Goal: Task Accomplishment & Management: Complete application form

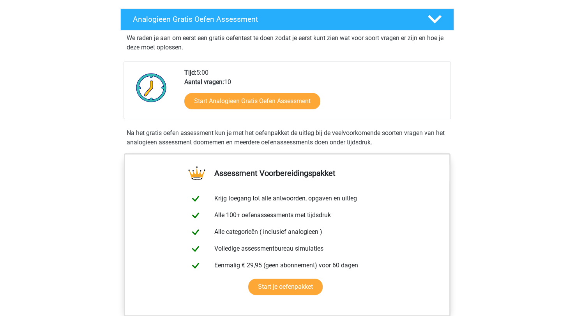
scroll to position [195, 0]
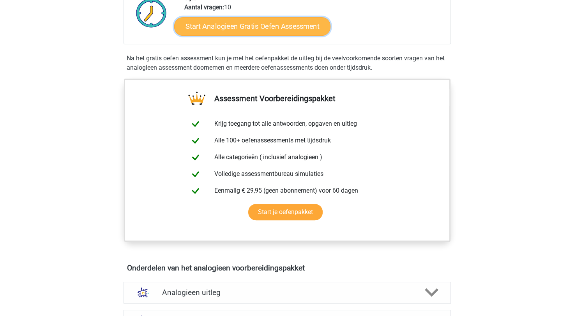
click at [235, 30] on link "Start Analogieen Gratis Oefen Assessment" at bounding box center [252, 26] width 156 height 19
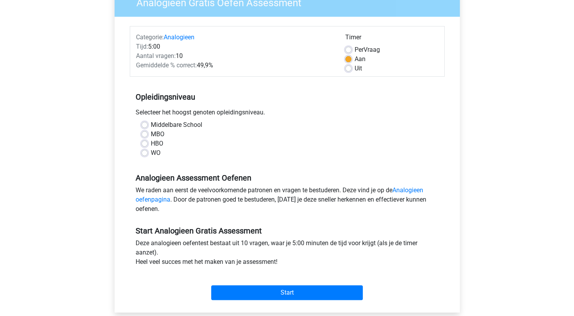
scroll to position [78, 0]
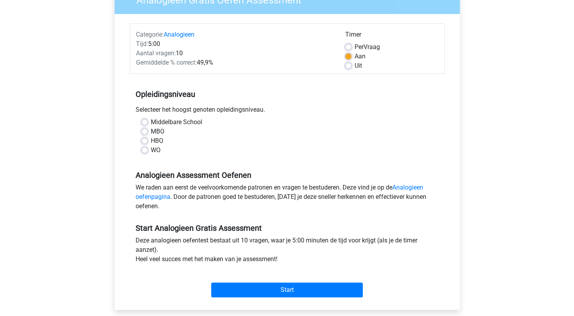
click at [151, 141] on label "HBO" at bounding box center [157, 140] width 12 height 9
click at [142, 141] on input "HBO" at bounding box center [144, 140] width 6 height 8
radio input "true"
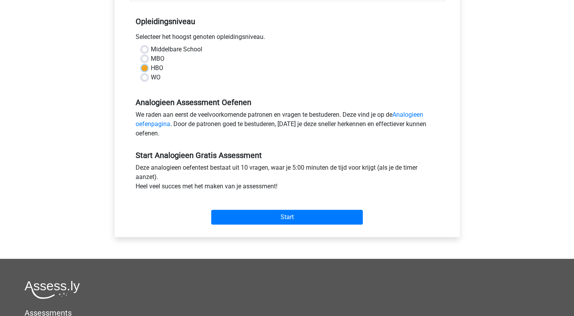
scroll to position [156, 0]
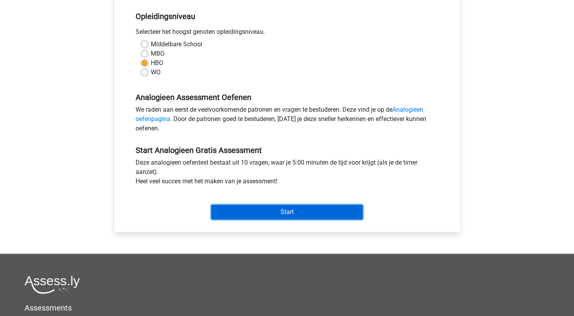
click at [291, 218] on input "Start" at bounding box center [287, 212] width 152 height 15
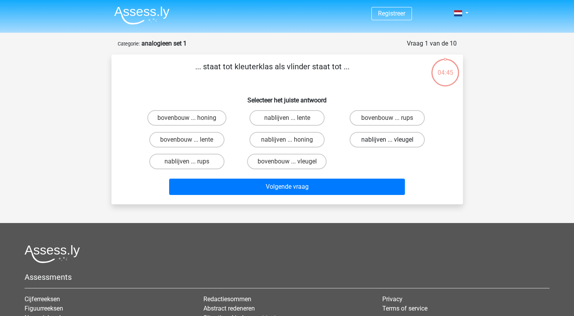
click at [378, 141] on label "nablijven ... vleugel" at bounding box center [387, 140] width 75 height 16
click at [387, 141] on input "nablijven ... vleugel" at bounding box center [389, 142] width 5 height 5
radio input "true"
click at [296, 138] on label "nablijven ... honing" at bounding box center [286, 140] width 75 height 16
click at [292, 140] on input "nablijven ... honing" at bounding box center [289, 142] width 5 height 5
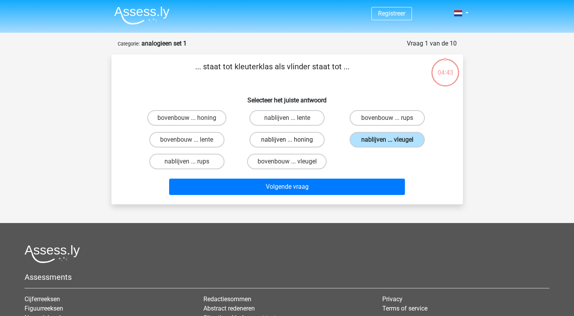
radio input "true"
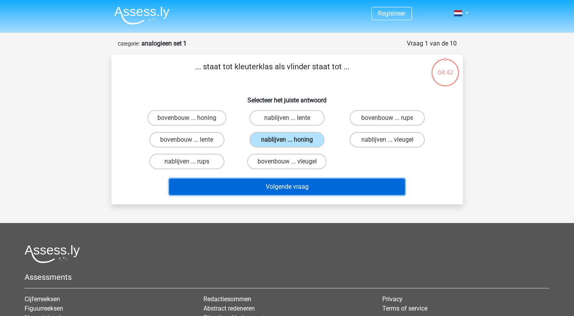
click at [320, 185] on button "Volgende vraag" at bounding box center [287, 187] width 236 height 16
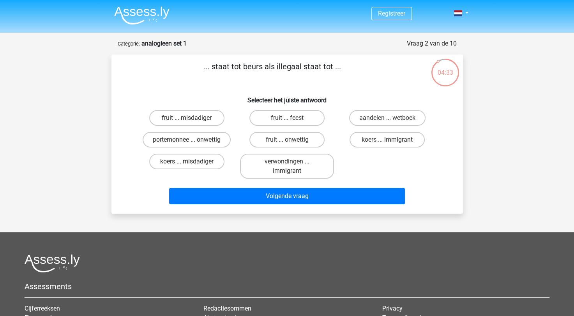
click at [201, 122] on label "fruit ... misdadiger" at bounding box center [186, 118] width 75 height 16
click at [192, 122] on input "fruit ... misdadiger" at bounding box center [189, 120] width 5 height 5
radio input "true"
click at [272, 123] on label "fruit ... feest" at bounding box center [286, 118] width 75 height 16
click at [287, 123] on input "fruit ... feest" at bounding box center [289, 120] width 5 height 5
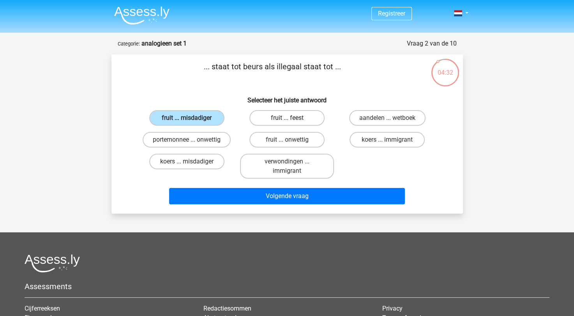
radio input "true"
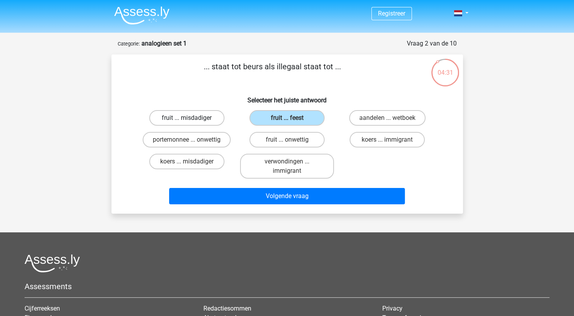
click at [186, 115] on label "fruit ... misdadiger" at bounding box center [186, 118] width 75 height 16
click at [187, 118] on input "fruit ... misdadiger" at bounding box center [189, 120] width 5 height 5
radio input "true"
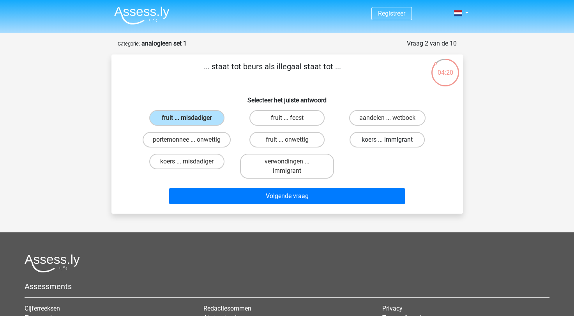
click at [383, 140] on label "koers ... immigrant" at bounding box center [387, 140] width 75 height 16
click at [387, 140] on input "koers ... immigrant" at bounding box center [389, 142] width 5 height 5
radio input "true"
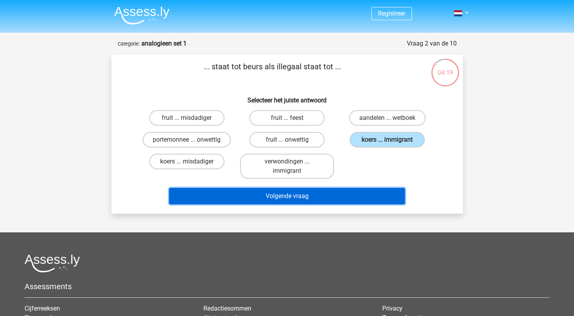
click at [341, 192] on button "Volgende vraag" at bounding box center [287, 196] width 236 height 16
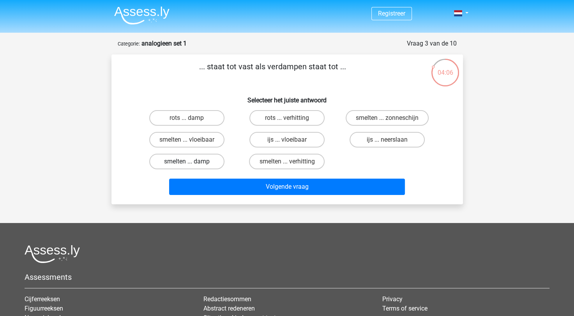
click at [192, 159] on label "smelten ... damp" at bounding box center [186, 162] width 75 height 16
click at [192, 162] on input "smelten ... damp" at bounding box center [189, 164] width 5 height 5
radio input "true"
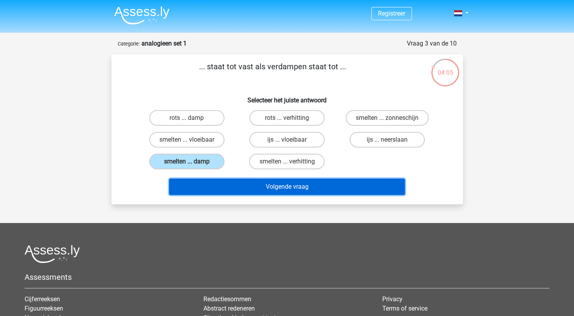
click at [293, 192] on button "Volgende vraag" at bounding box center [287, 187] width 236 height 16
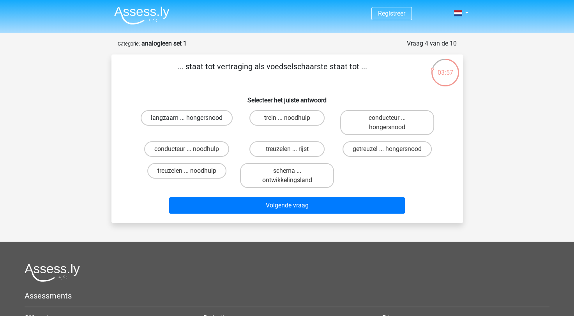
click at [165, 120] on label "langzaam ... hongersnood" at bounding box center [187, 118] width 92 height 16
click at [187, 120] on input "langzaam ... hongersnood" at bounding box center [189, 120] width 5 height 5
radio input "true"
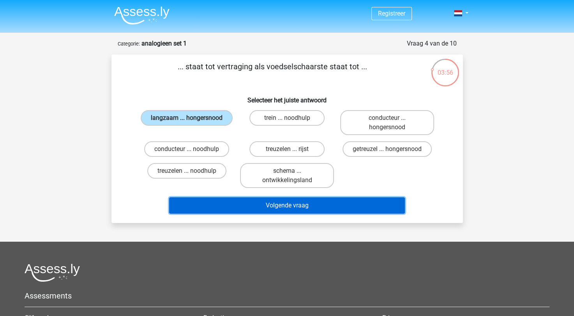
drag, startPoint x: 287, startPoint y: 208, endPoint x: 276, endPoint y: 206, distance: 10.7
click at [287, 208] on button "Volgende vraag" at bounding box center [287, 206] width 236 height 16
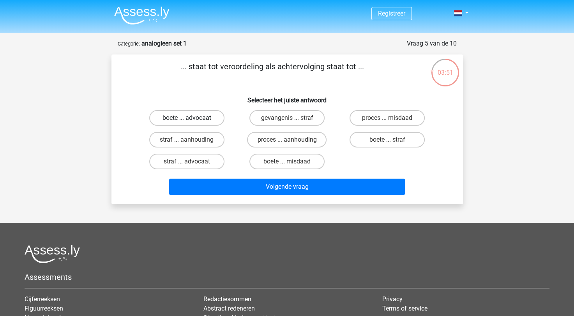
click at [170, 118] on label "boete ... advocaat" at bounding box center [186, 118] width 75 height 16
click at [187, 118] on input "boete ... advocaat" at bounding box center [189, 120] width 5 height 5
radio input "true"
click at [296, 136] on label "proces ... aanhouding" at bounding box center [287, 140] width 80 height 16
click at [292, 140] on input "proces ... aanhouding" at bounding box center [289, 142] width 5 height 5
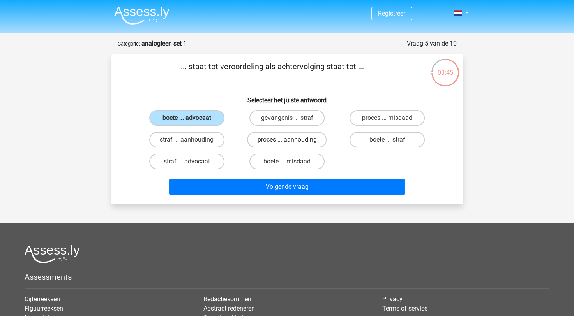
radio input "true"
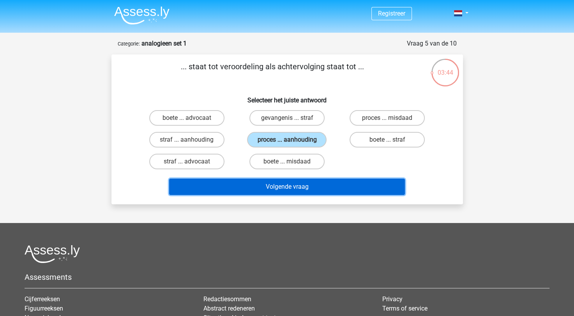
click at [319, 185] on button "Volgende vraag" at bounding box center [287, 187] width 236 height 16
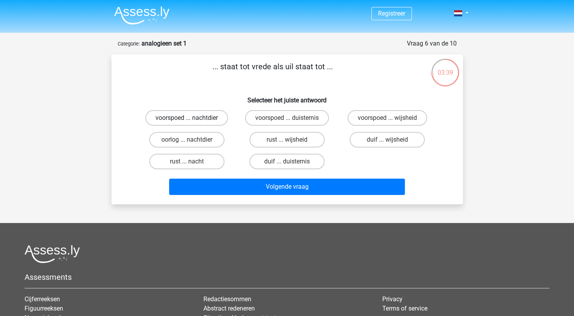
click at [189, 124] on label "voorspoed ... nachtdier" at bounding box center [186, 118] width 83 height 16
click at [189, 123] on input "voorspoed ... nachtdier" at bounding box center [189, 120] width 5 height 5
radio input "true"
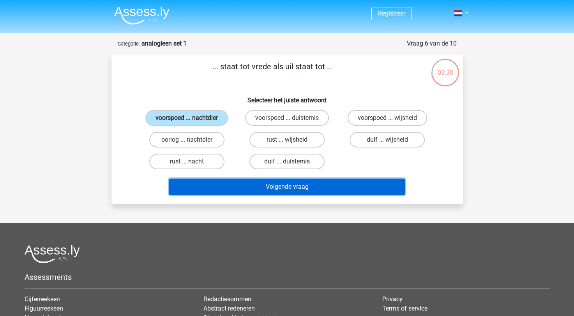
click at [320, 192] on button "Volgende vraag" at bounding box center [287, 187] width 236 height 16
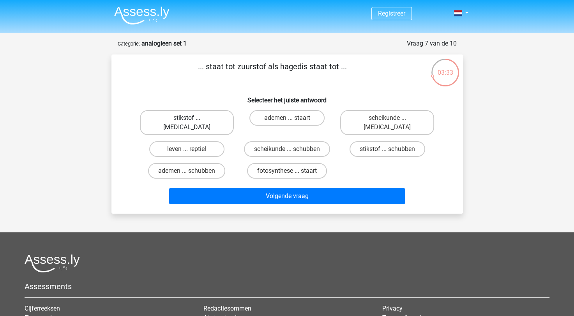
click at [206, 122] on label "stikstof ... krokodil" at bounding box center [187, 122] width 94 height 25
click at [192, 122] on input "stikstof ... krokodil" at bounding box center [189, 120] width 5 height 5
radio input "true"
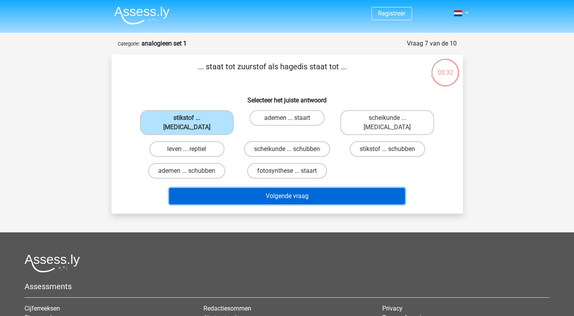
click at [286, 191] on button "Volgende vraag" at bounding box center [287, 196] width 236 height 16
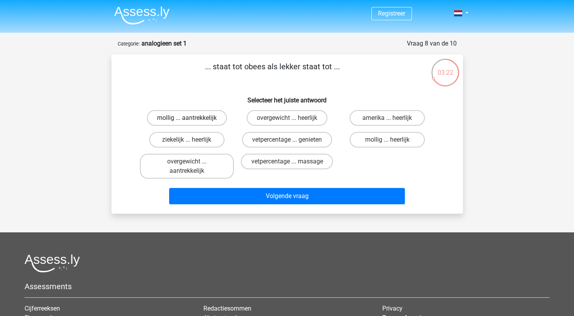
click at [178, 120] on label "mollig ... aantrekkelijk" at bounding box center [187, 118] width 80 height 16
click at [187, 120] on input "mollig ... aantrekkelijk" at bounding box center [189, 120] width 5 height 5
radio input "true"
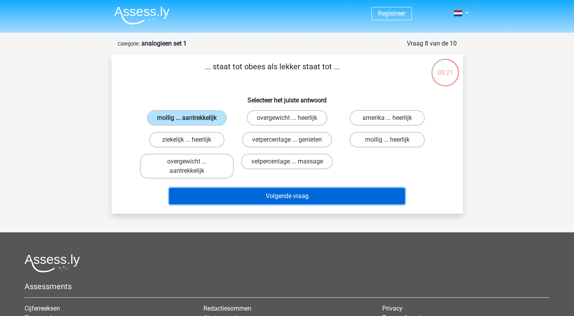
click at [287, 203] on button "Volgende vraag" at bounding box center [287, 196] width 236 height 16
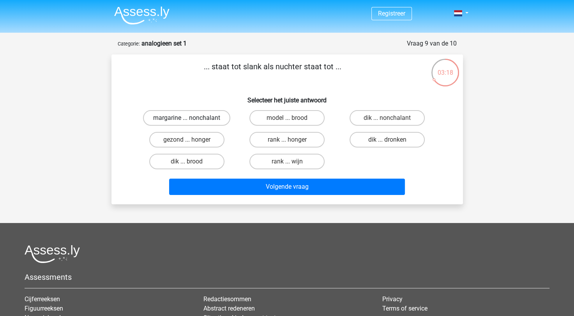
click at [214, 118] on label "margarine ... nonchalant" at bounding box center [186, 118] width 87 height 16
click at [192, 118] on input "margarine ... nonchalant" at bounding box center [189, 120] width 5 height 5
radio input "true"
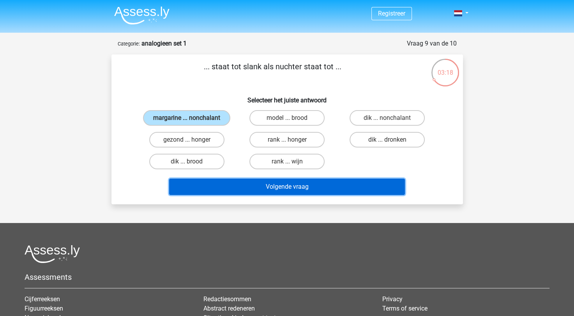
click at [279, 184] on button "Volgende vraag" at bounding box center [287, 187] width 236 height 16
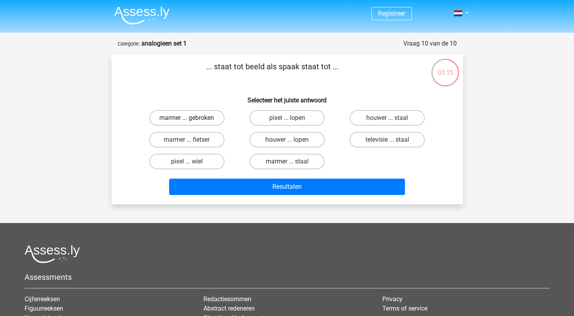
click at [202, 121] on label "marmer ... gebroken" at bounding box center [186, 118] width 75 height 16
click at [192, 121] on input "marmer ... gebroken" at bounding box center [189, 120] width 5 height 5
radio input "true"
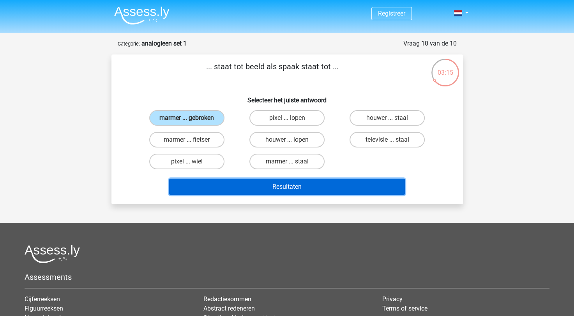
click at [246, 184] on button "Resultaten" at bounding box center [287, 187] width 236 height 16
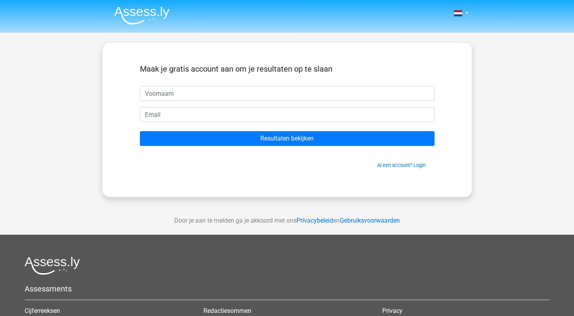
click at [185, 98] on input "text" at bounding box center [287, 93] width 295 height 15
click at [160, 92] on input "text" at bounding box center [287, 93] width 295 height 15
drag, startPoint x: 170, startPoint y: 95, endPoint x: 53, endPoint y: 80, distance: 117.9
click at [52, 80] on div "Nederlands English" at bounding box center [287, 220] width 574 height 441
type input "[PERSON_NAME]"
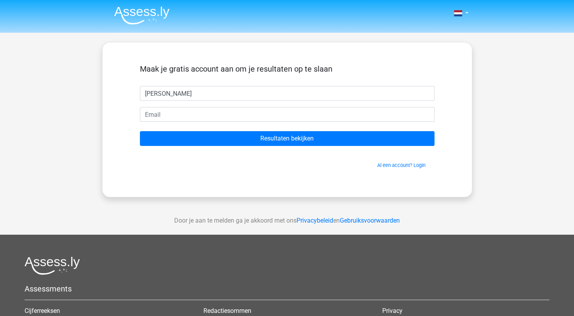
click at [168, 129] on form "Maak je gratis account aan om je resultaten op te slaan [PERSON_NAME] Resultate…" at bounding box center [287, 116] width 295 height 105
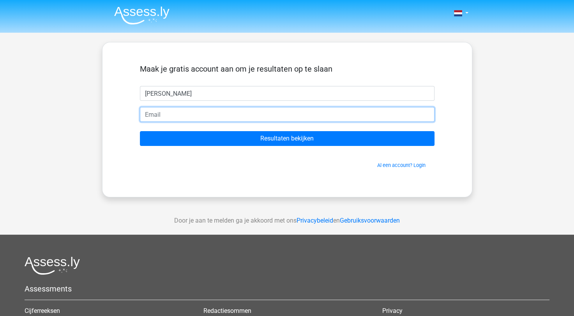
click at [168, 120] on input "email" at bounding box center [287, 114] width 295 height 15
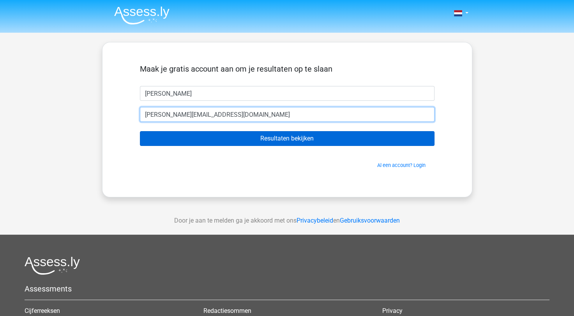
type input "kenny_schouten@live.nl"
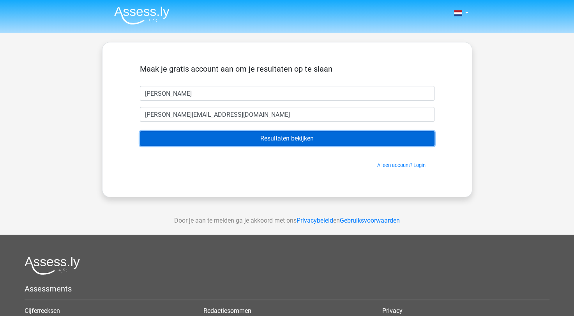
click at [264, 143] on input "Resultaten bekijken" at bounding box center [287, 138] width 295 height 15
